Goal: Check status: Check status

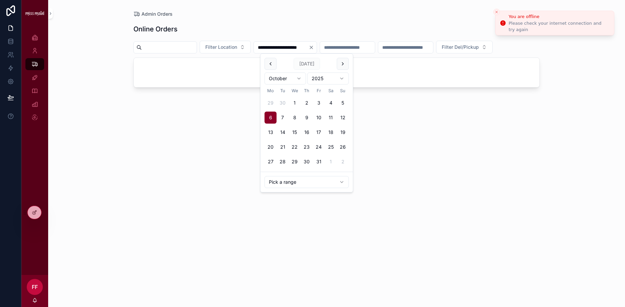
click at [497, 11] on icon "Close toast" at bounding box center [497, 12] width 4 height 4
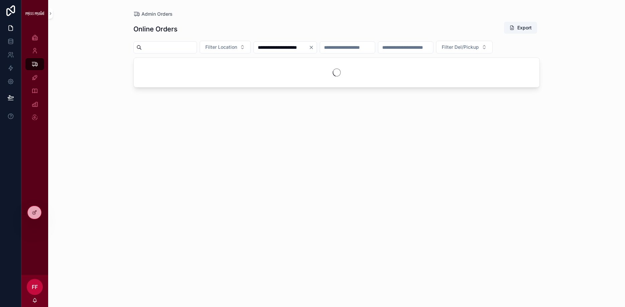
click at [357, 16] on div "**********" at bounding box center [337, 149] width 428 height 299
